Goal: Task Accomplishment & Management: Manage account settings

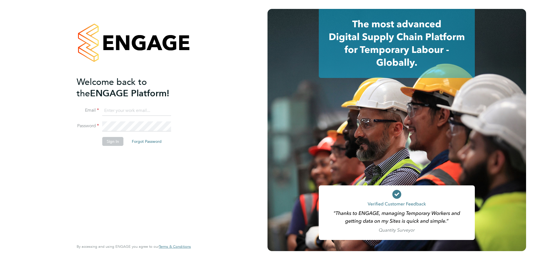
type input "[EMAIL_ADDRESS][DOMAIN_NAME]"
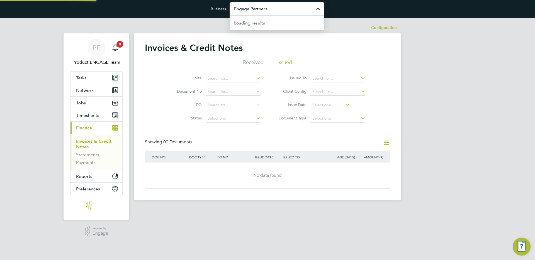
click at [256, 13] on input "Engage Partners" at bounding box center [277, 8] width 95 height 13
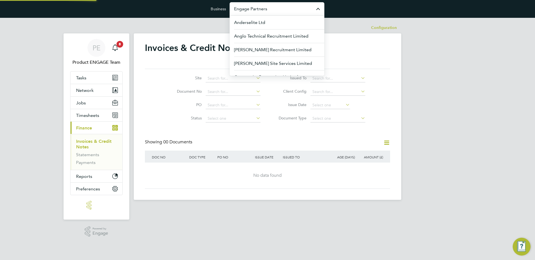
click at [256, 13] on input "Engage Partners" at bounding box center [277, 8] width 95 height 13
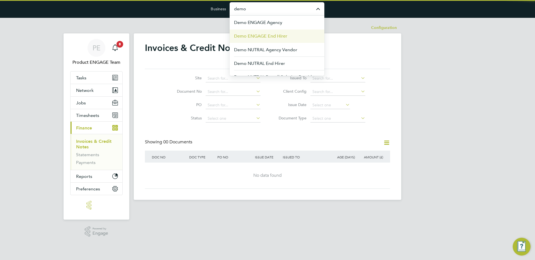
click at [256, 34] on span "Demo ENGAGE End Hirer" at bounding box center [260, 36] width 53 height 7
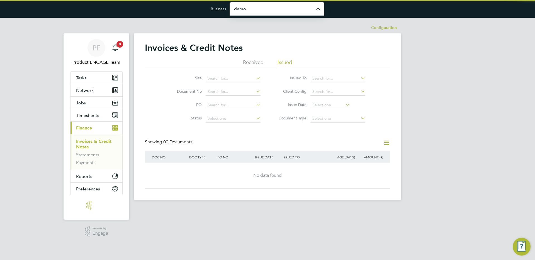
type input "Demo ENGAGE End Hirer"
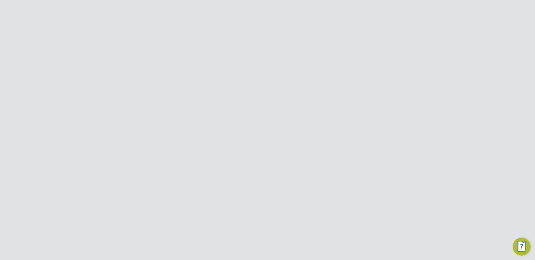
click at [90, 115] on button "Jobs" at bounding box center [97, 115] width 52 height 12
click at [86, 129] on link "Positions" at bounding box center [85, 128] width 18 height 5
click at [264, 126] on div "Demo ENGAGE End Hirer - Markup to Margin" at bounding box center [269, 126] width 87 height 9
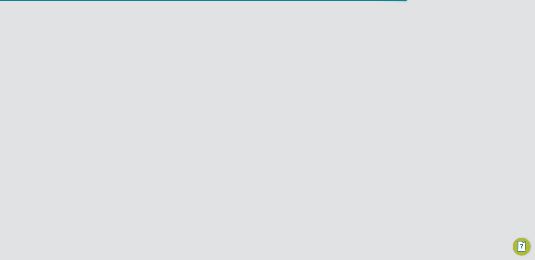
scroll to position [9, 46]
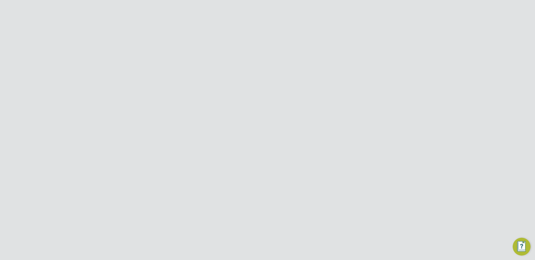
click at [265, 16] on div "Business Demo ENGAGE End Hirer" at bounding box center [267, 9] width 535 height 18
click at [263, 9] on input "Demo ENGAGE End Hirer" at bounding box center [277, 8] width 95 height 13
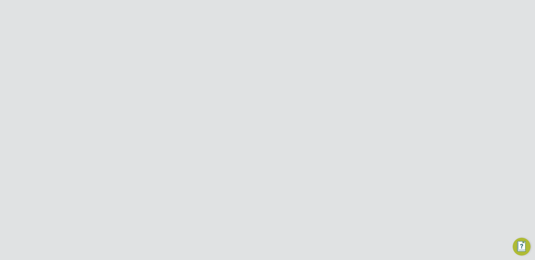
click at [274, 6] on input "Demo ENGAGE End Hirer" at bounding box center [277, 8] width 95 height 13
click at [430, 118] on div "PE Product ENGAGE Team Notifications 8 Applications: Dashboard Tasks Network Te…" at bounding box center [267, 255] width 535 height 474
click at [389, 45] on icon at bounding box center [386, 45] width 7 height 7
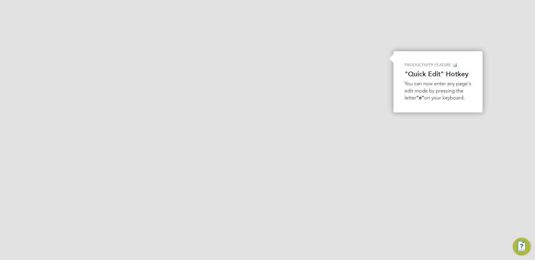
click at [356, 59] on li "Edit Position e" at bounding box center [368, 59] width 41 height 8
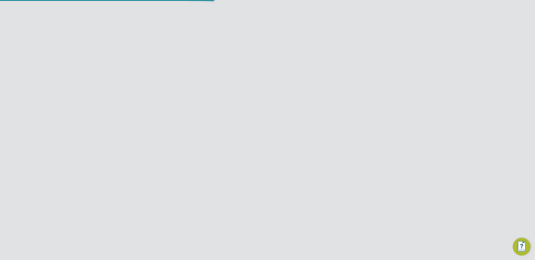
scroll to position [521, 261]
click at [300, 168] on p "Leverage an established industry network to build and maintain relationships wi…" at bounding box center [276, 165] width 139 height 12
click at [279, 246] on button "Update Position" at bounding box center [278, 244] width 37 height 9
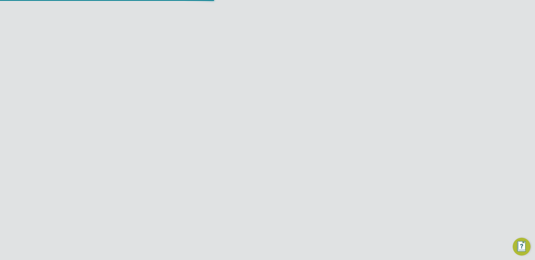
click at [415, 171] on div "Position Updated All edits to the position have been successfully saved. Cancel…" at bounding box center [267, 130] width 535 height 260
click at [251, 199] on link "[URL][DOMAIN_NAME]" at bounding box center [227, 198] width 47 height 6
click at [387, 46] on icon at bounding box center [386, 45] width 7 height 7
click at [409, 79] on div "PE Product ENGAGE Team Notifications 8 Applications: Dashboard Tasks Network Te…" at bounding box center [267, 260] width 535 height 484
click at [388, 44] on icon at bounding box center [386, 45] width 7 height 7
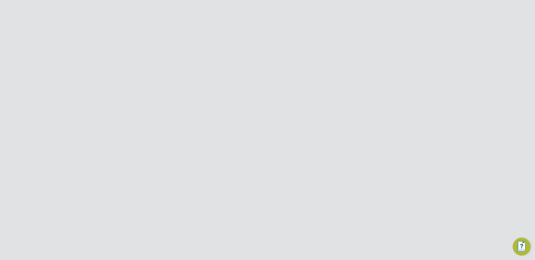
click at [352, 59] on li "Edit Position e" at bounding box center [368, 59] width 41 height 8
click at [218, 186] on div "Proactively seek and pursue new business opportunities to grow the airport mast…" at bounding box center [276, 163] width 143 height 45
drag, startPoint x: 216, startPoint y: 184, endPoint x: 206, endPoint y: 180, distance: 10.2
click at [206, 180] on div "Proactively seek and pursue new business opportunities to grow the airport mast…" at bounding box center [276, 163] width 143 height 45
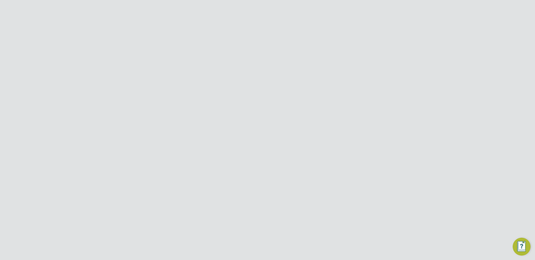
scroll to position [528, 261]
click at [391, 49] on div at bounding box center [392, 45] width 10 height 10
click at [385, 45] on icon at bounding box center [386, 45] width 7 height 7
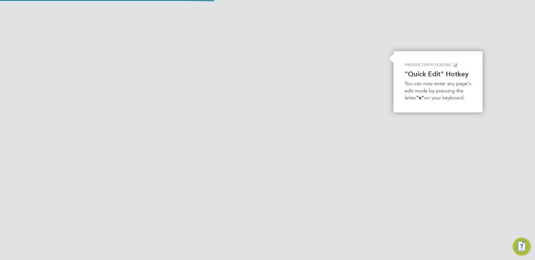
scroll to position [0, 0]
drag, startPoint x: 230, startPoint y: 184, endPoint x: 206, endPoint y: 179, distance: 25.1
click at [206, 179] on div "Proactively seek and pursue new business opportunities to grow the airport mast…" at bounding box center [276, 163] width 143 height 45
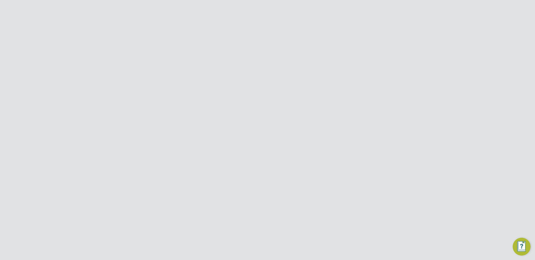
click at [283, 241] on button "Update Position" at bounding box center [278, 244] width 37 height 9
click at [353, 76] on div "Position Updated All edits to the position have been successfully saved. Cancel…" at bounding box center [267, 130] width 535 height 260
click at [96, 113] on button "Jobs" at bounding box center [97, 115] width 52 height 12
click at [90, 138] on link "Vacancies" at bounding box center [86, 136] width 20 height 5
click at [273, 143] on div "Manchester Airport" at bounding box center [267, 140] width 29 height 15
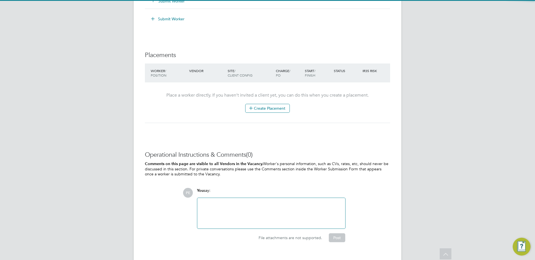
scroll to position [529, 0]
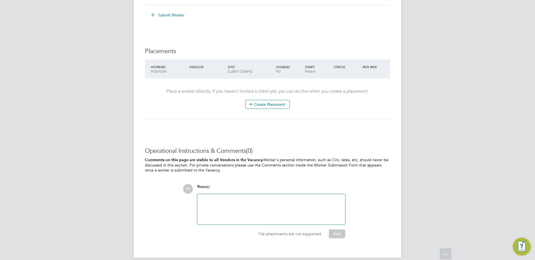
click at [257, 211] on div at bounding box center [271, 210] width 141 height 24
paste div
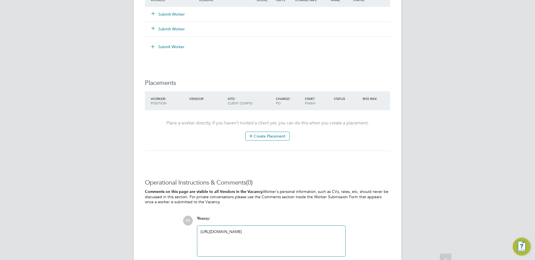
scroll to position [536, 0]
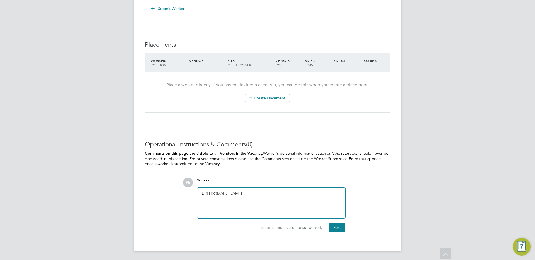
click at [270, 194] on div "[URL][DOMAIN_NAME]" at bounding box center [271, 203] width 141 height 24
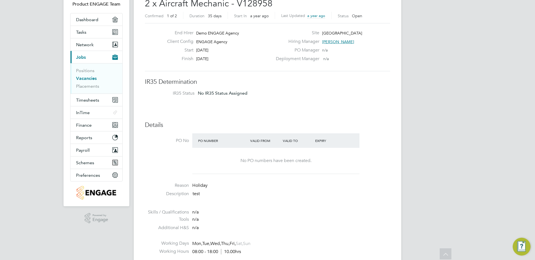
scroll to position [0, 0]
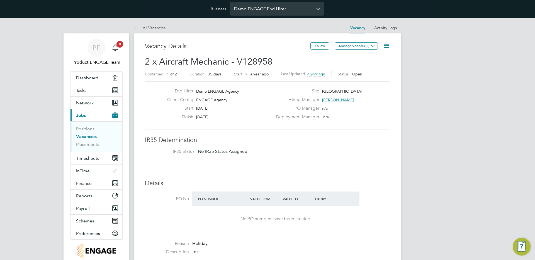
click at [275, 8] on input "Demo ENGAGE End Hirer" at bounding box center [277, 8] width 95 height 13
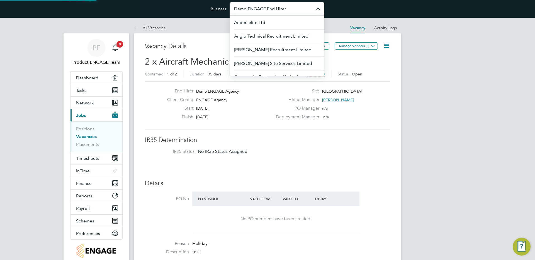
click at [275, 8] on input "Demo ENGAGE End Hirer" at bounding box center [277, 8] width 95 height 13
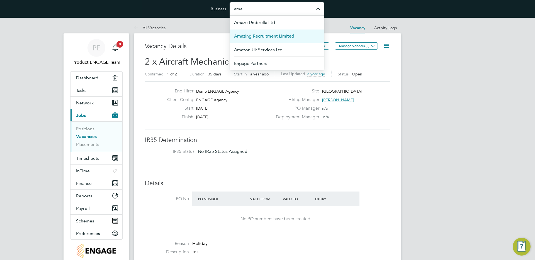
click at [262, 34] on span "Amazing Recruitment Limited" at bounding box center [264, 36] width 60 height 7
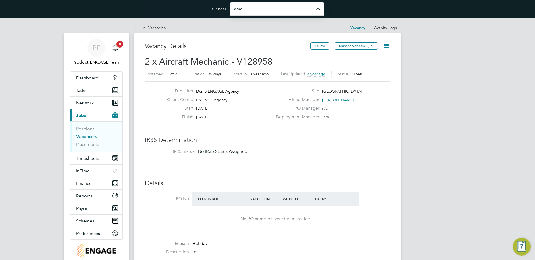
type input "Amazing Recruitment Limited"
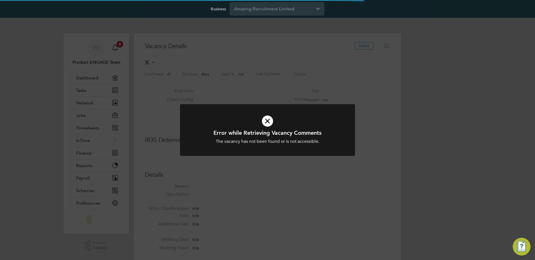
scroll to position [9, 120]
click at [108, 105] on div "Error while Retrieving Vacancy Comments The vacancy has not been found or is no…" at bounding box center [267, 130] width 535 height 260
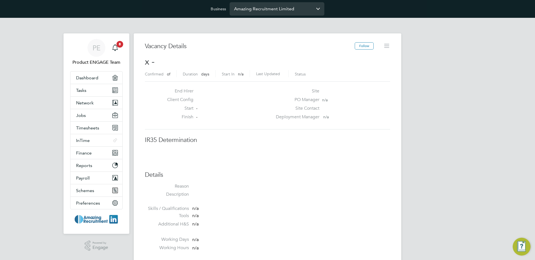
click at [266, 14] on input "Amazing Recruitment Limited" at bounding box center [277, 8] width 95 height 13
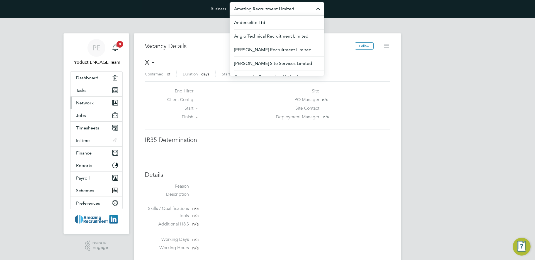
click at [92, 104] on span "Network" at bounding box center [85, 102] width 18 height 5
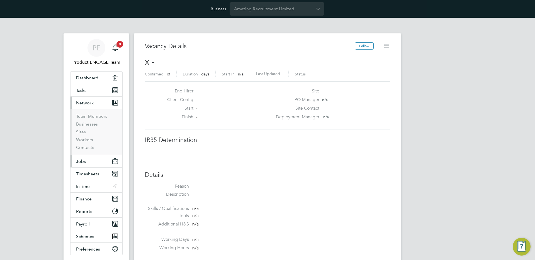
click at [90, 162] on button "Jobs" at bounding box center [97, 161] width 52 height 12
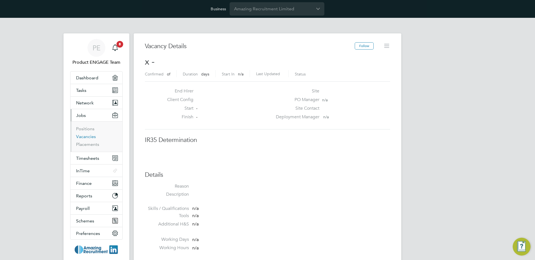
click at [88, 137] on link "Vacancies" at bounding box center [86, 136] width 20 height 5
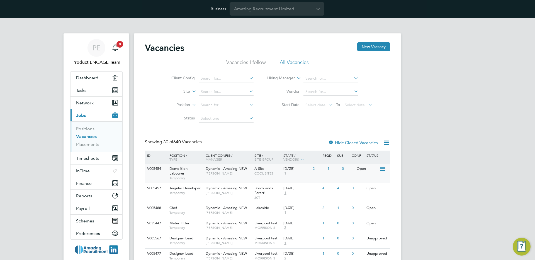
click at [252, 178] on div "Dynamic - Amazing NEW Timothy Dalton" at bounding box center [228, 171] width 49 height 14
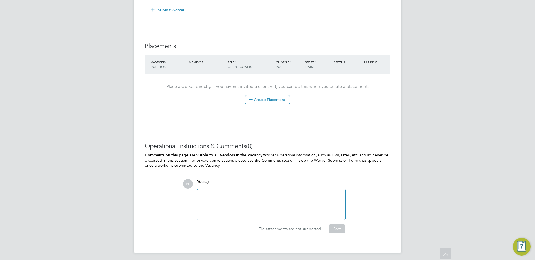
click at [243, 195] on div at bounding box center [271, 205] width 141 height 24
paste div
click at [342, 229] on button "Post" at bounding box center [337, 229] width 16 height 9
